Goal: Transaction & Acquisition: Purchase product/service

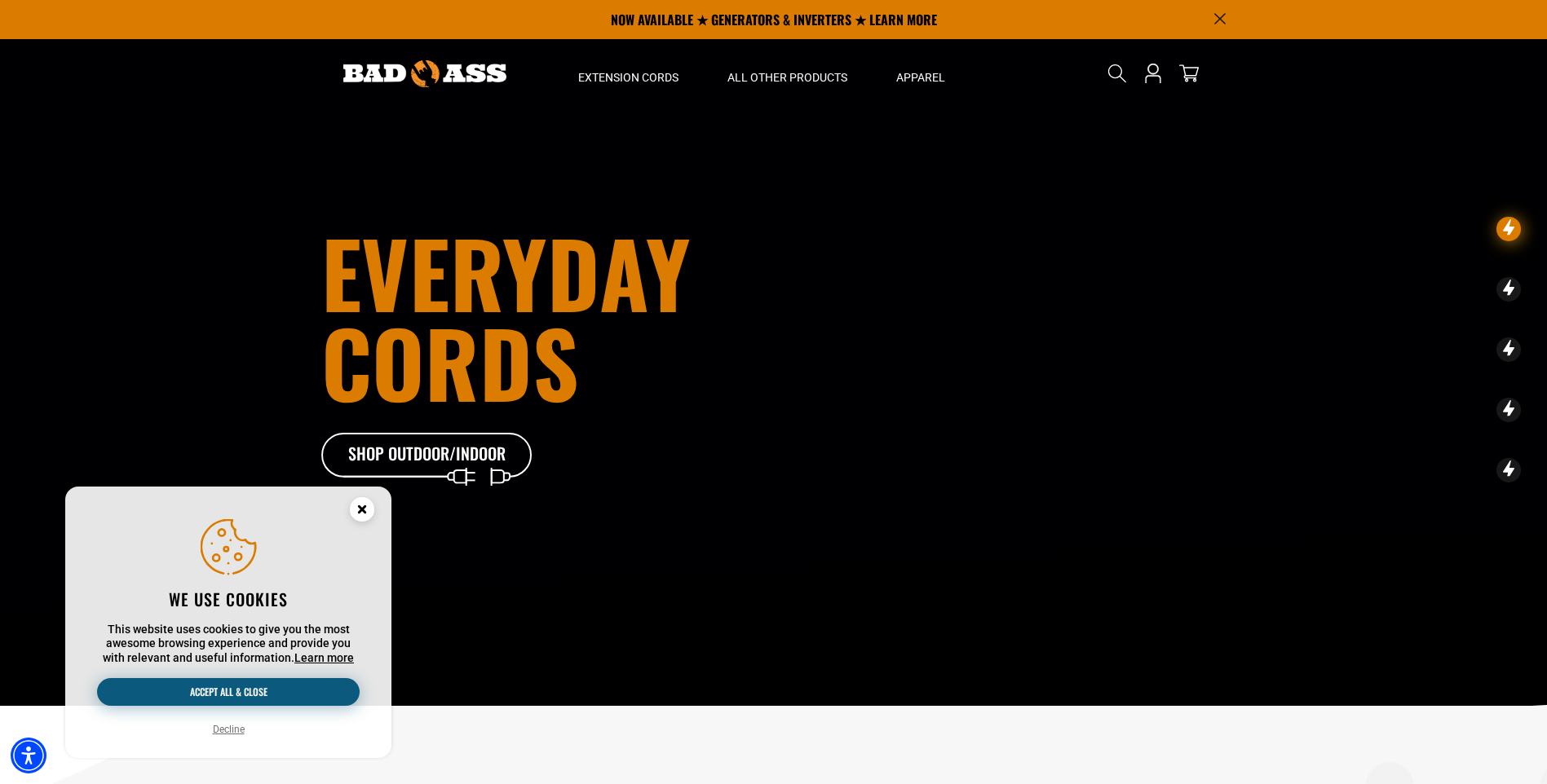
click at [305, 679] on button "Accept all & close" at bounding box center [228, 692] width 262 height 27
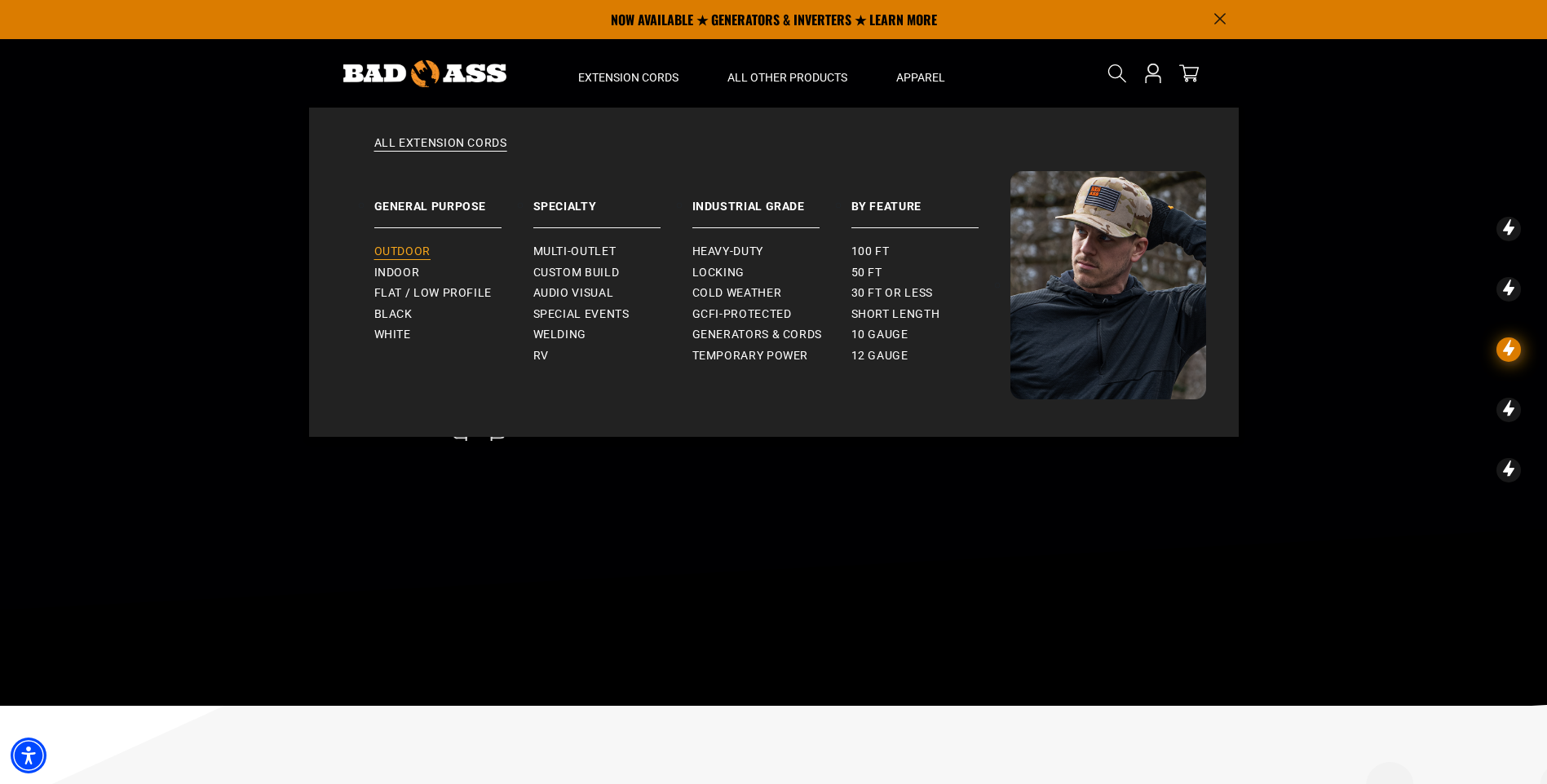
click at [398, 247] on span "Outdoor" at bounding box center [401, 252] width 56 height 15
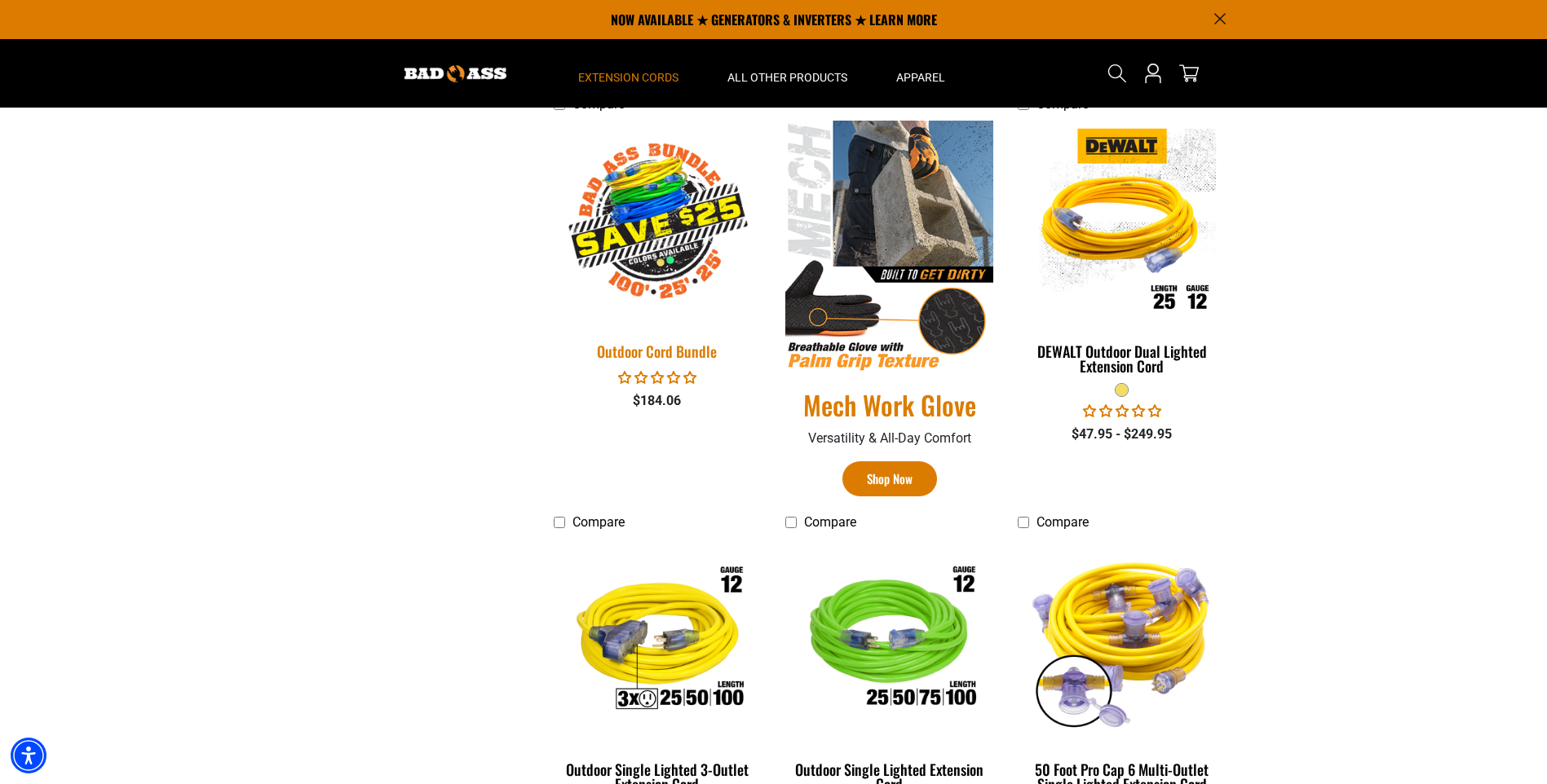
scroll to position [709, 0]
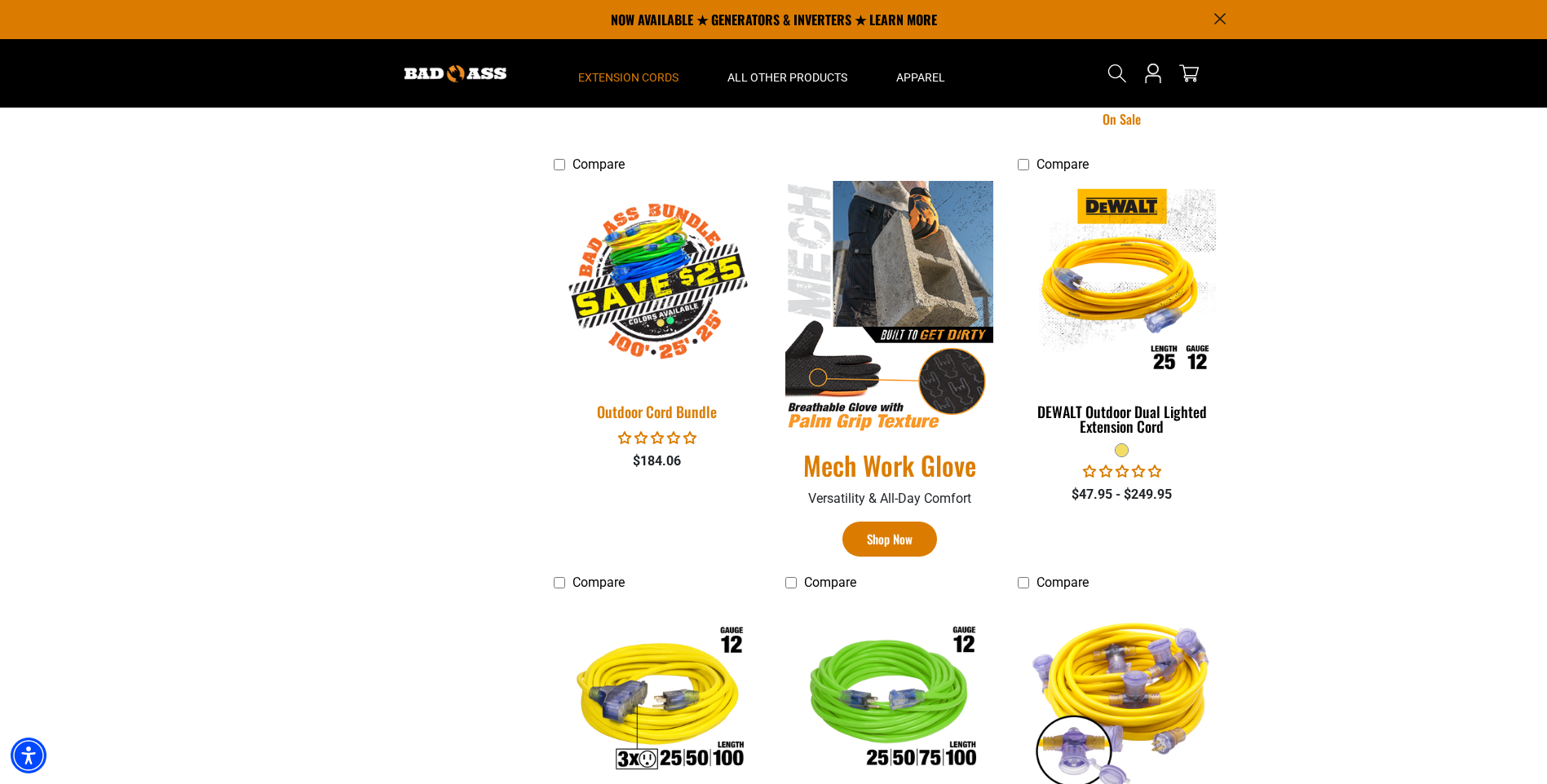
click at [662, 395] on link "Outdoor Cord Bundle" at bounding box center [657, 304] width 208 height 248
